Goal: Navigation & Orientation: Find specific page/section

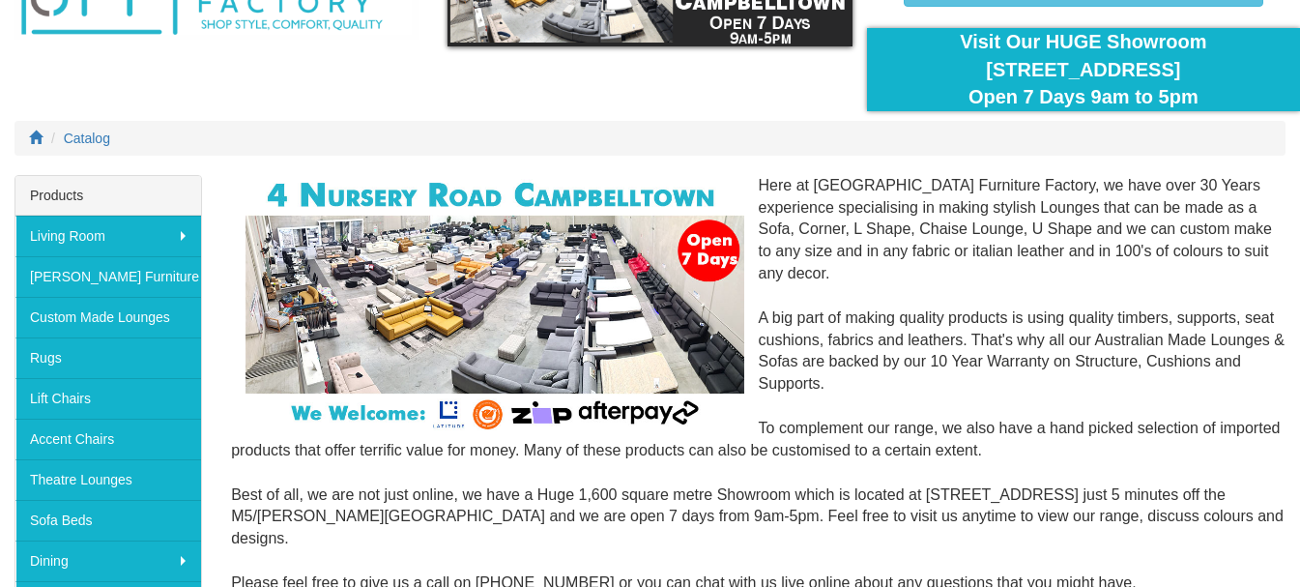
scroll to position [193, 0]
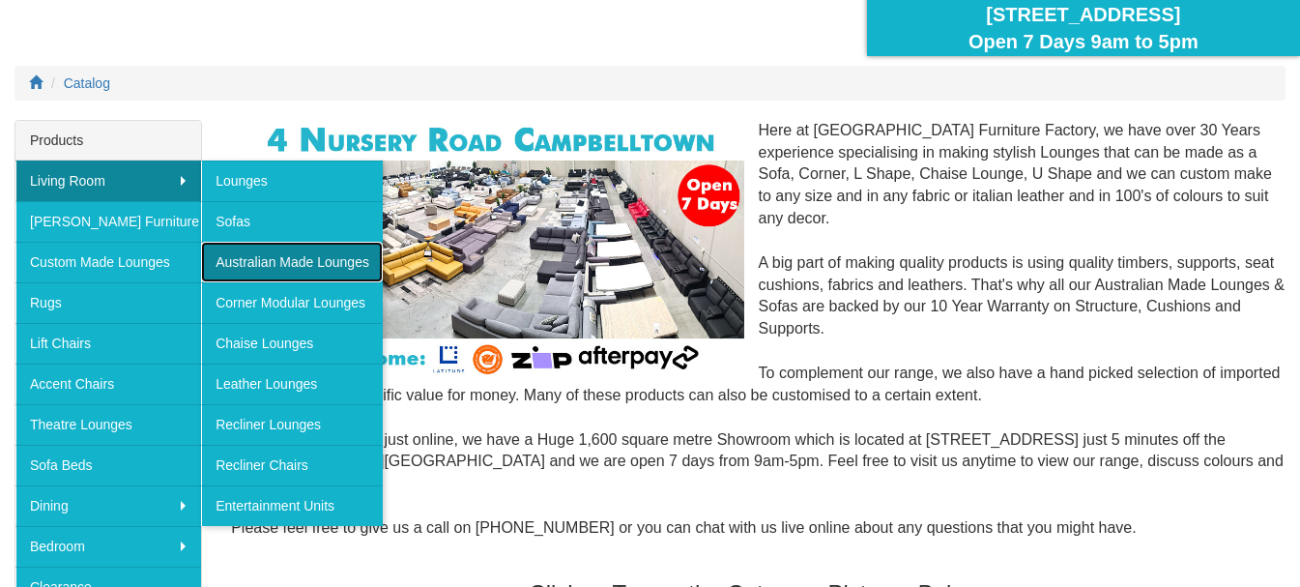
click at [292, 266] on link "Australian Made Lounges" at bounding box center [292, 262] width 182 height 41
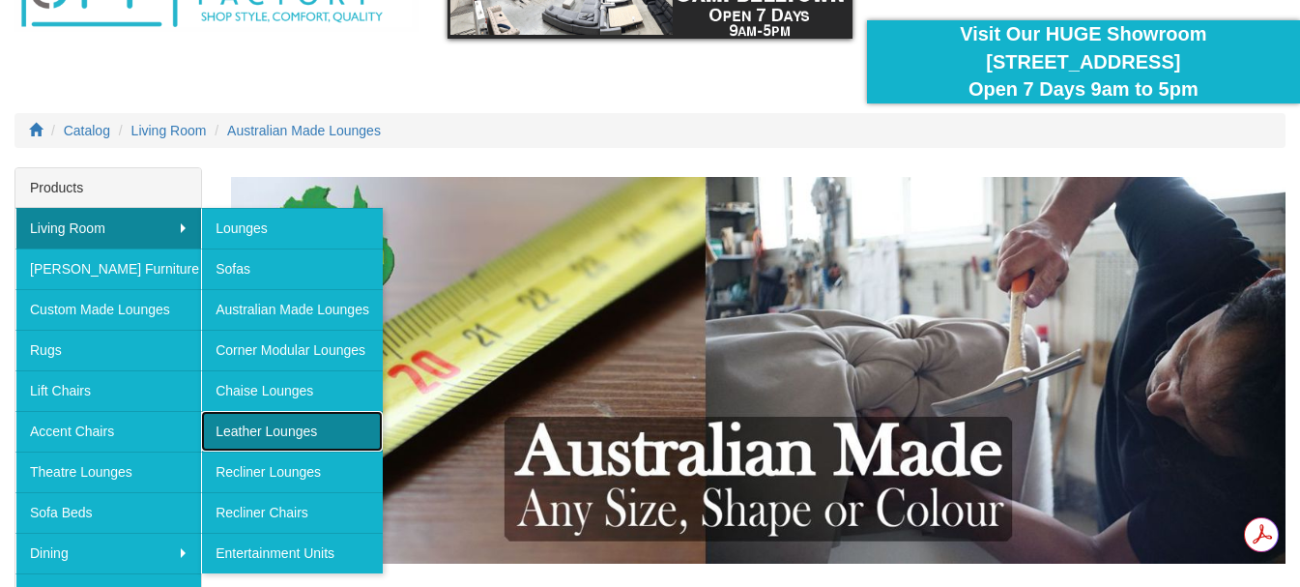
click at [304, 421] on link "Leather Lounges" at bounding box center [292, 431] width 182 height 41
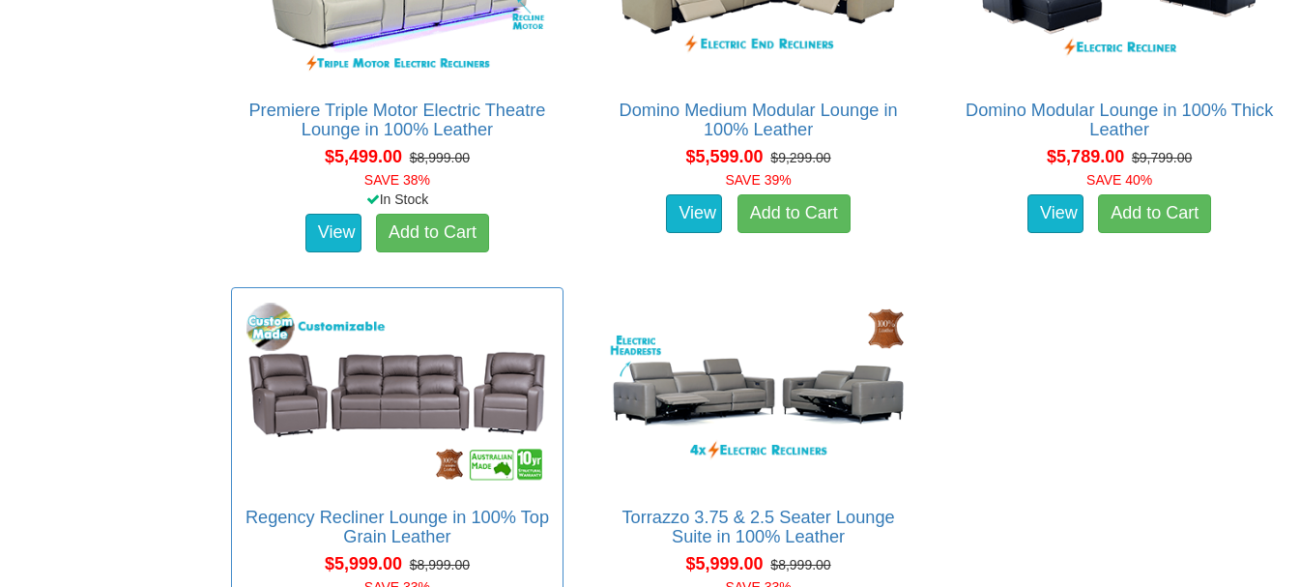
scroll to position [6281, 0]
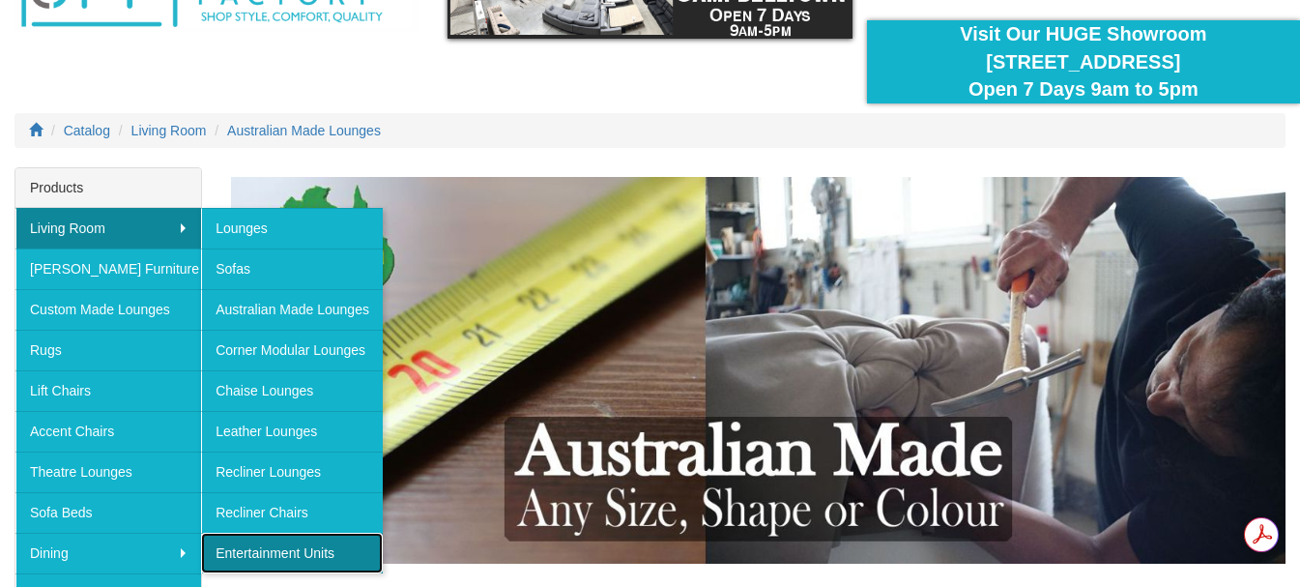
click at [233, 542] on link "Entertainment Units" at bounding box center [292, 552] width 182 height 41
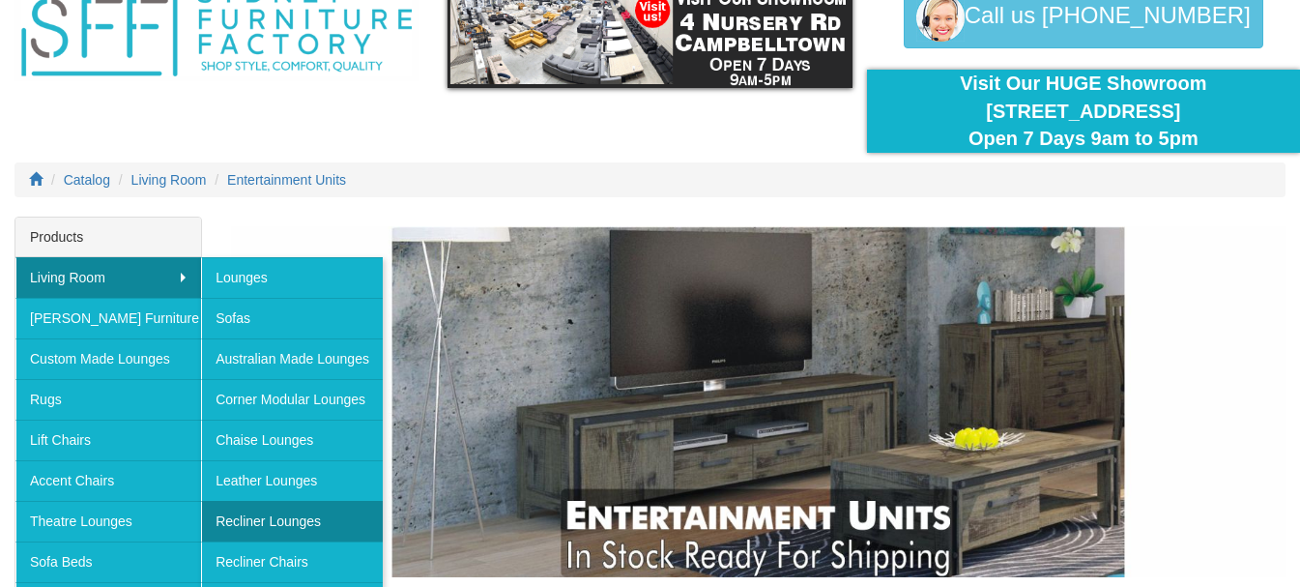
scroll to position [193, 0]
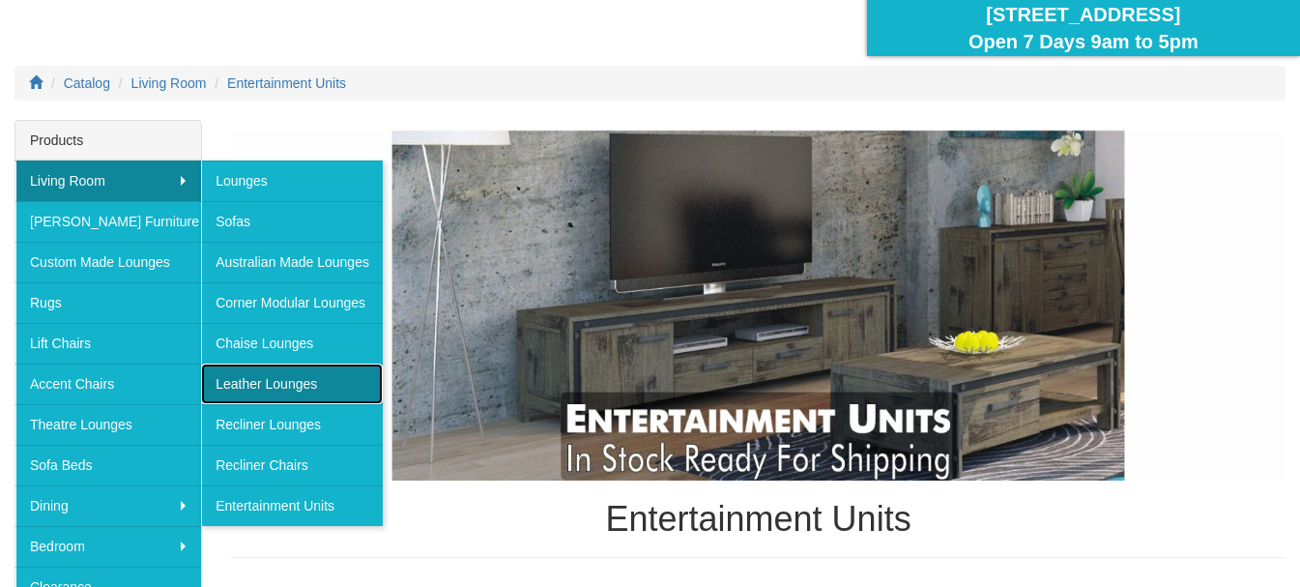
click at [340, 379] on link "Leather Lounges" at bounding box center [292, 383] width 182 height 41
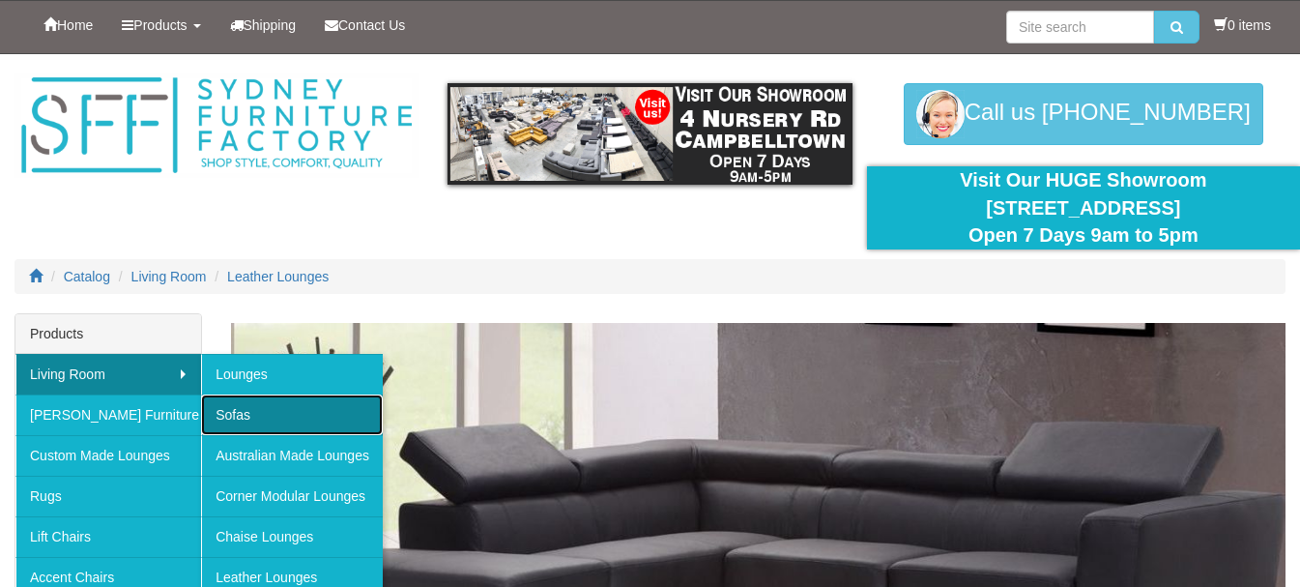
click at [283, 407] on link "Sofas" at bounding box center [292, 414] width 182 height 41
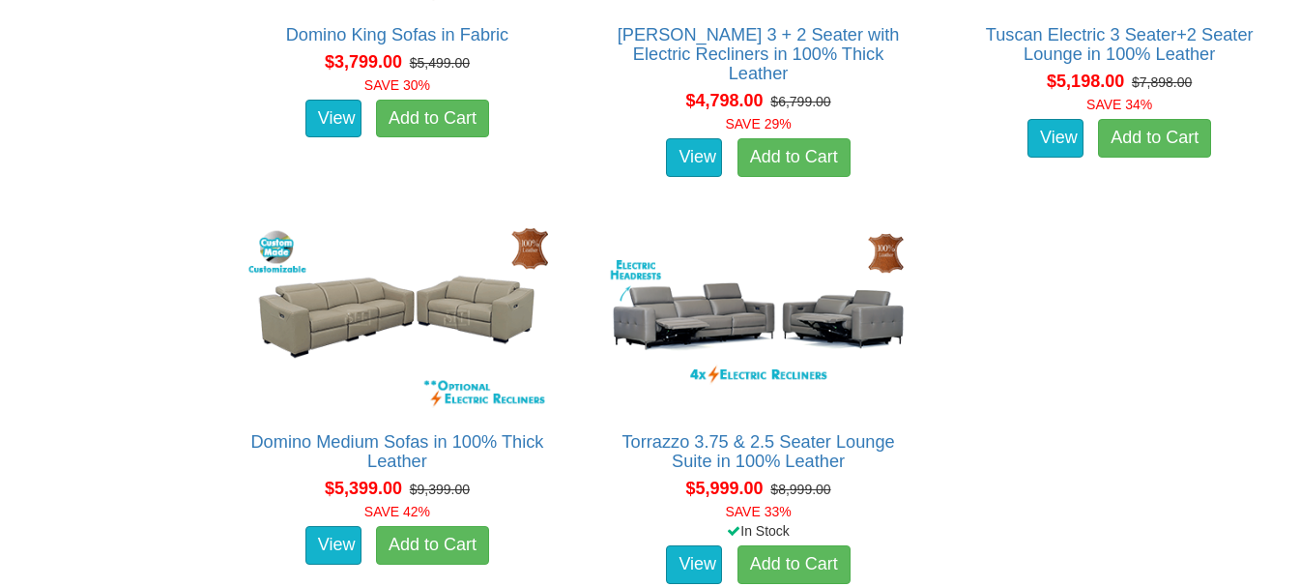
scroll to position [5121, 0]
